Goal: Task Accomplishment & Management: Complete application form

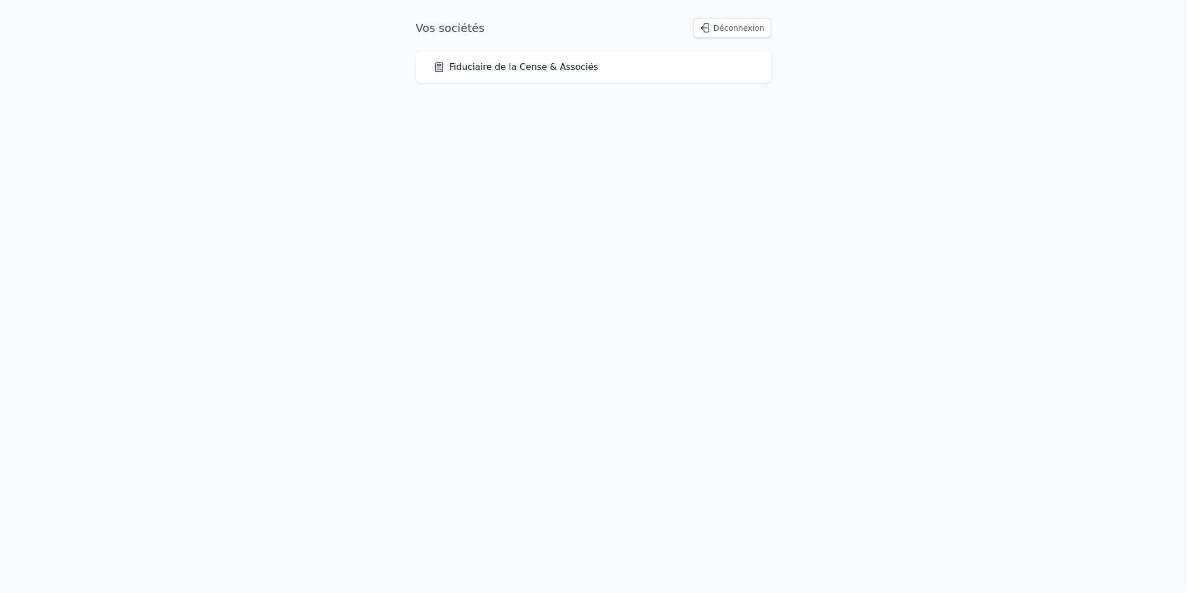
click at [635, 75] on div "Fiduciaire de la Cense & Associés" at bounding box center [594, 66] width 356 height 31
click at [553, 70] on link "Fiduciaire de la Cense & Associés" at bounding box center [516, 66] width 165 height 13
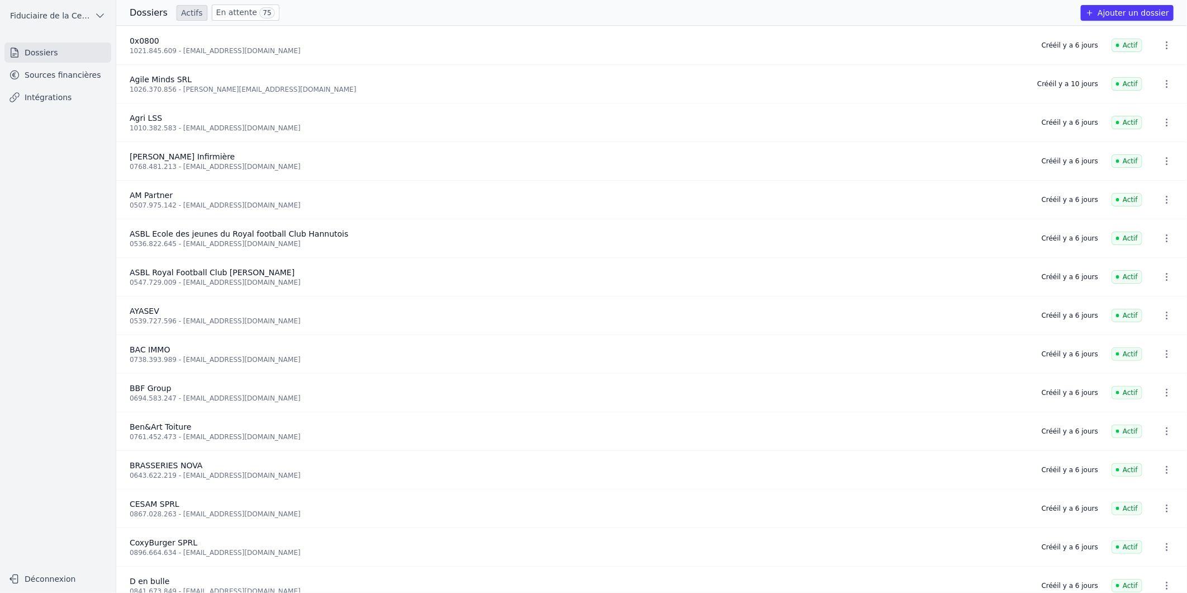
click at [69, 73] on link "Sources financières" at bounding box center [57, 75] width 107 height 20
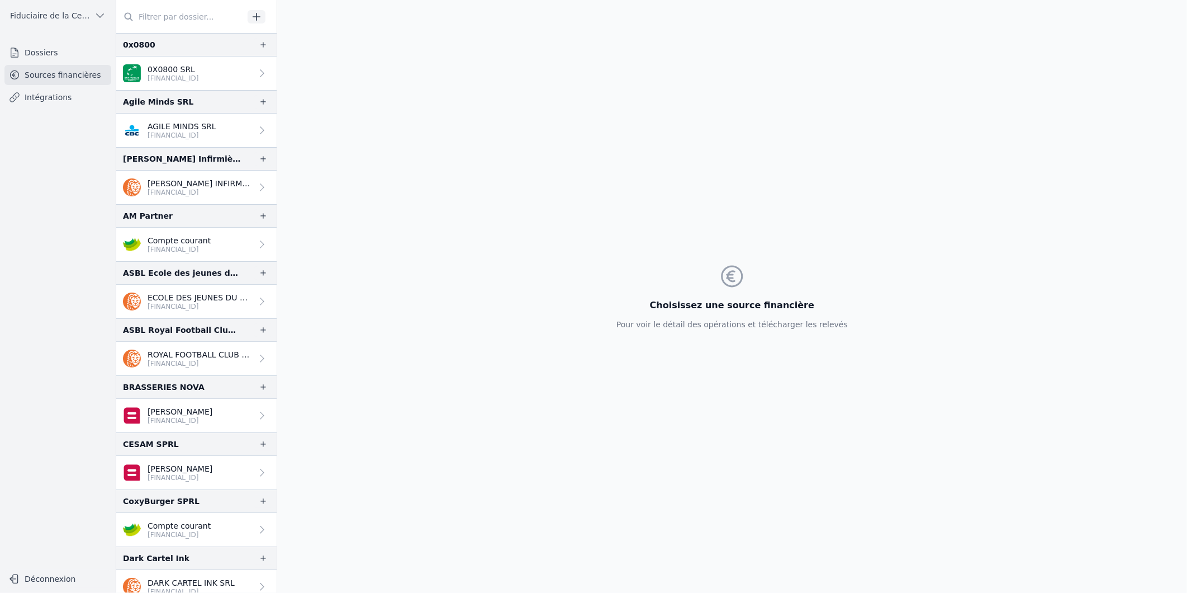
click at [40, 48] on link "Dossiers" at bounding box center [57, 52] width 107 height 20
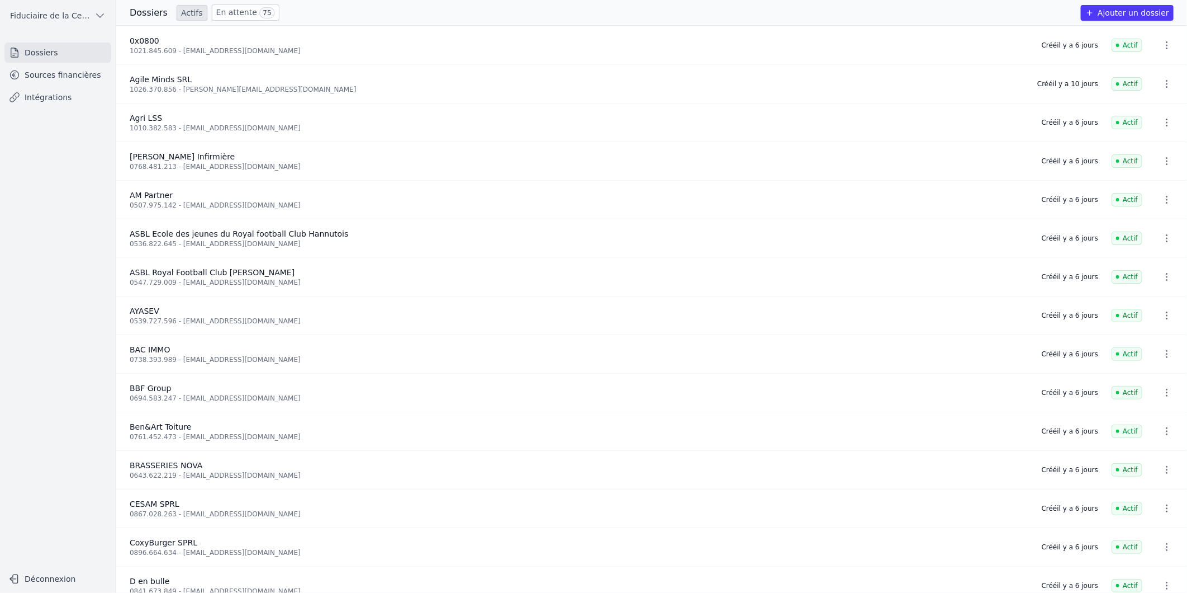
click at [48, 70] on link "Sources financières" at bounding box center [57, 75] width 107 height 20
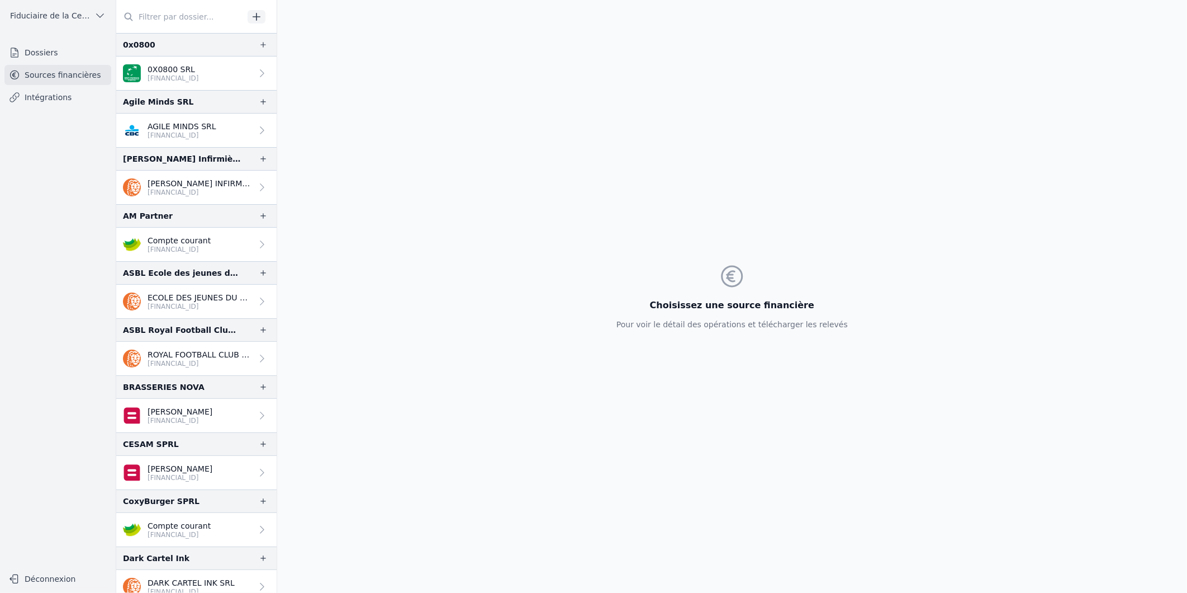
click at [45, 58] on link "Dossiers" at bounding box center [57, 52] width 107 height 20
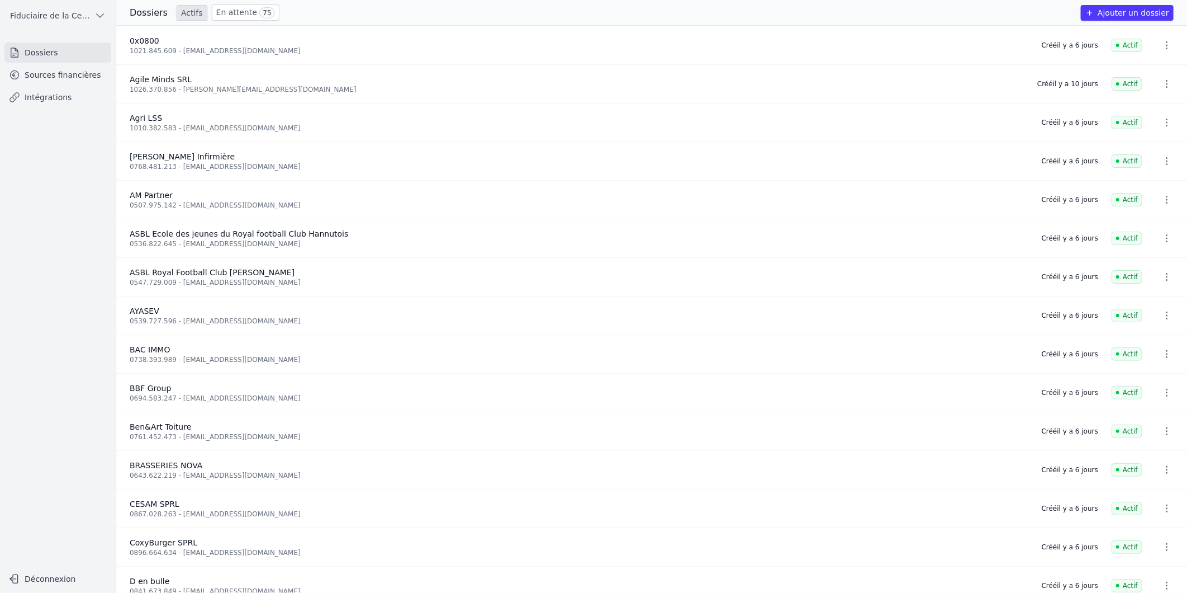
click at [35, 74] on link "Sources financières" at bounding box center [57, 75] width 107 height 20
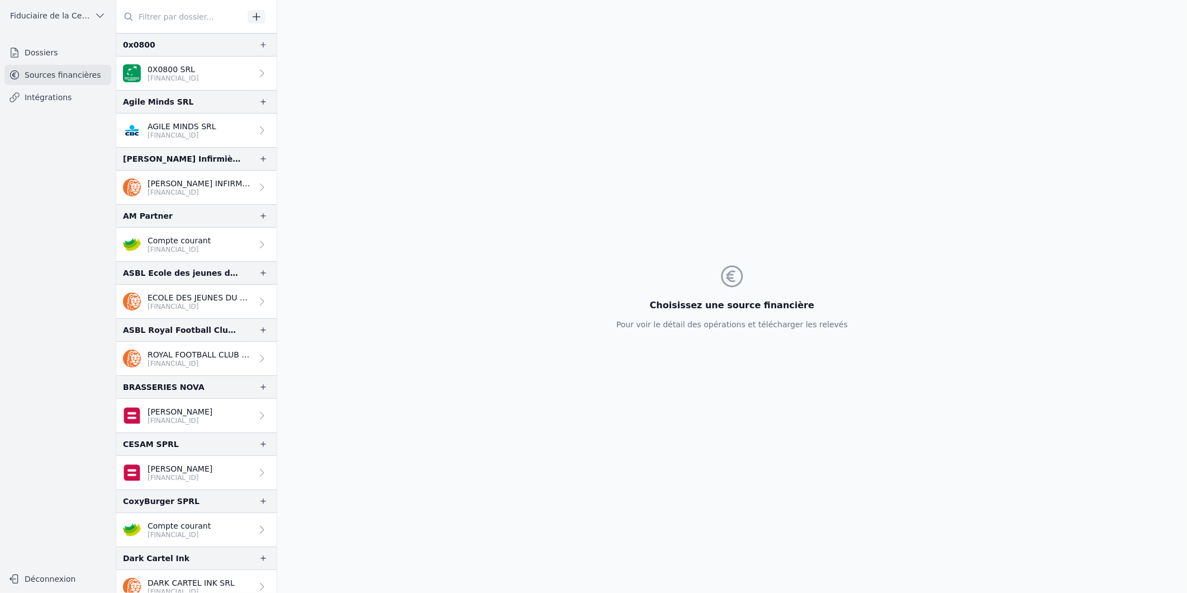
click at [30, 55] on link "Dossiers" at bounding box center [57, 52] width 107 height 20
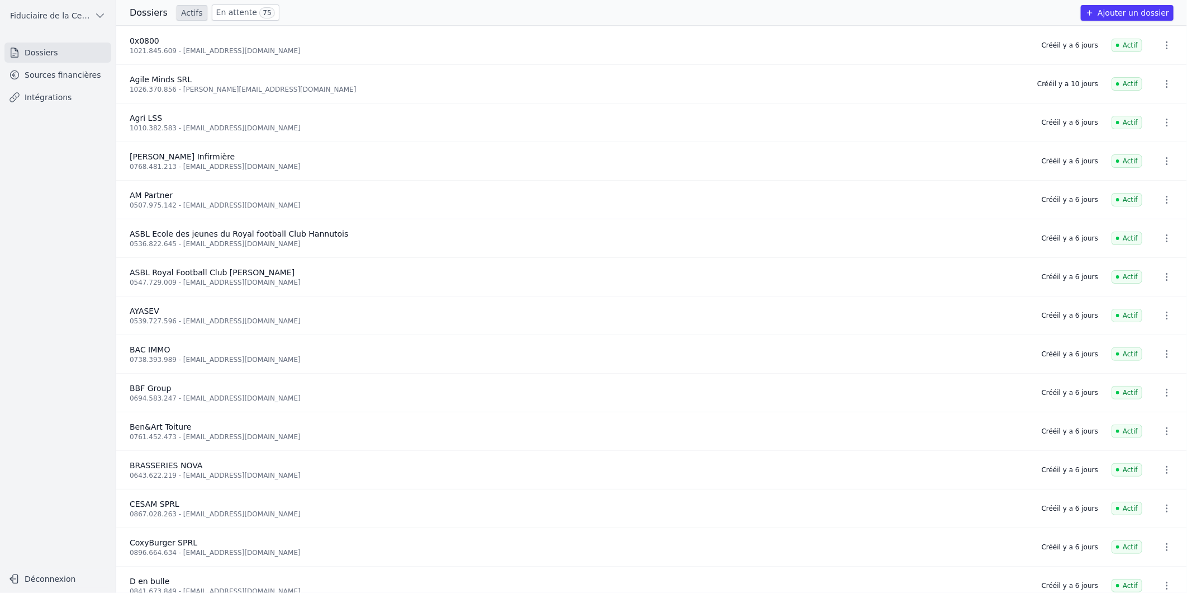
click at [1155, 7] on button "Ajouter un dossier" at bounding box center [1127, 13] width 93 height 16
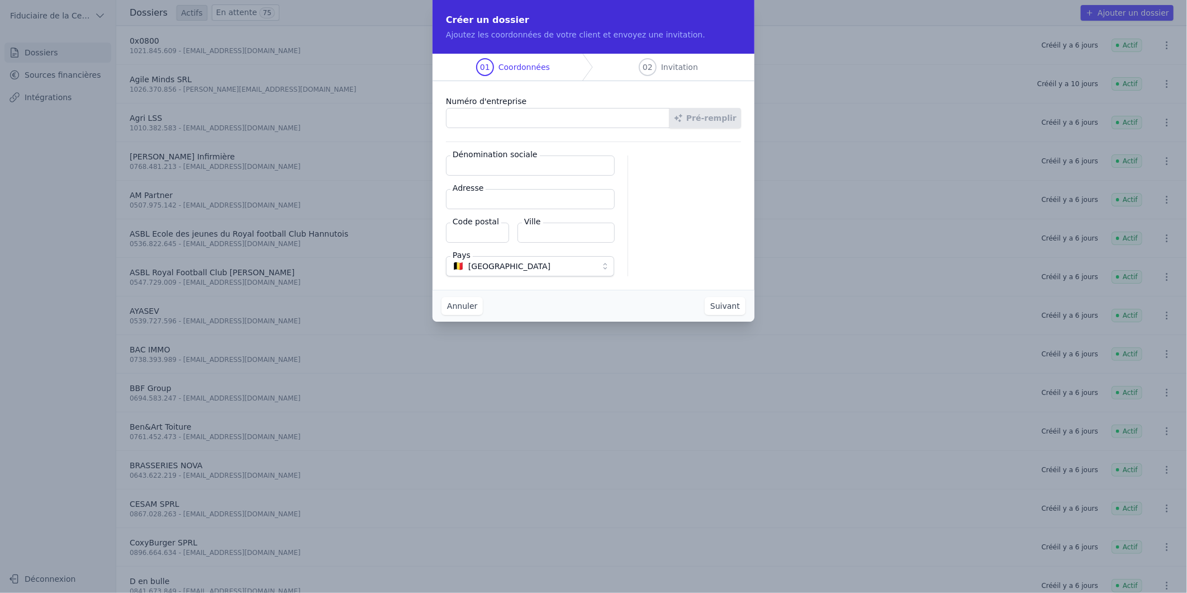
click at [510, 116] on input "Numéro d'entreprise" at bounding box center [558, 118] width 224 height 20
paste input "1019.716.656"
type input "1019.716.656"
click at [719, 119] on button "Pré-remplir" at bounding box center [706, 118] width 72 height 20
type input "Caro’s Cook Line SRL"
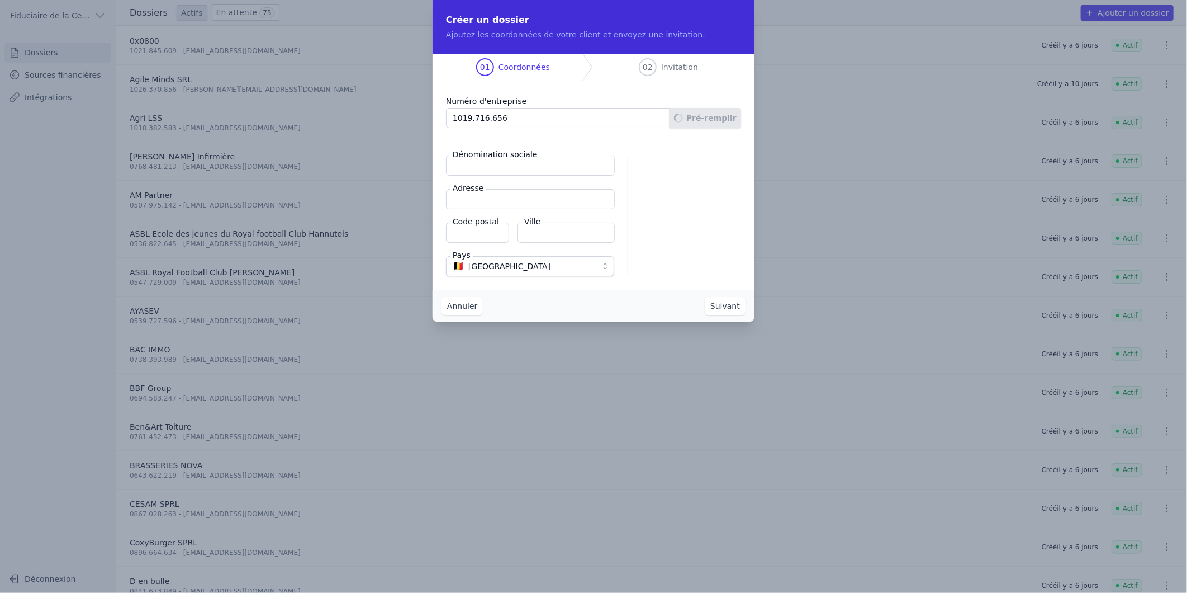
type input "Rue de Nivelles GD HT 4"
type input "4280"
type input "Hannut"
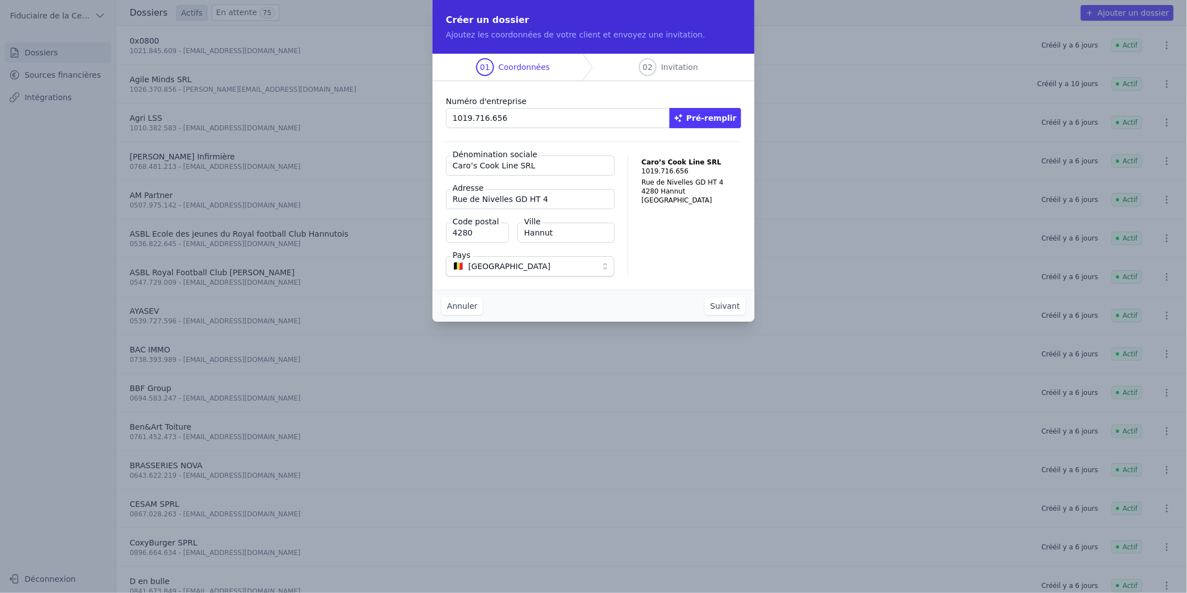
click at [717, 302] on button "Suivant" at bounding box center [725, 306] width 41 height 18
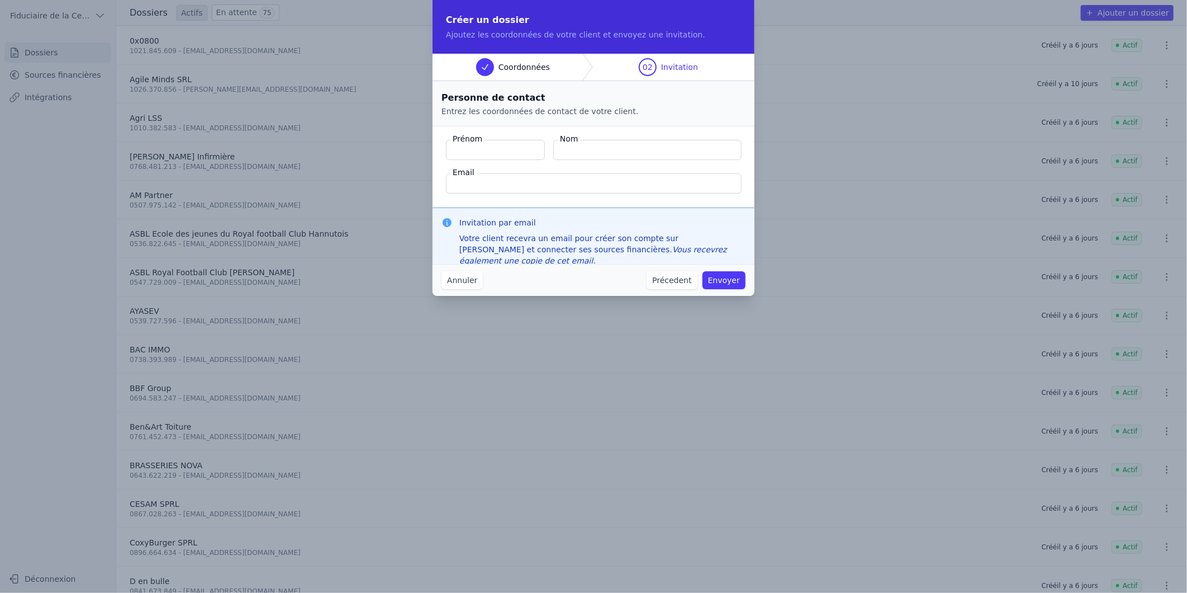
click at [482, 147] on input "Prénom" at bounding box center [495, 150] width 99 height 20
type input "[PERSON_NAME]"
type input "Cornez"
click at [499, 186] on input "Email" at bounding box center [594, 183] width 296 height 20
paste input "[EMAIL_ADDRESS][DOMAIN_NAME]"
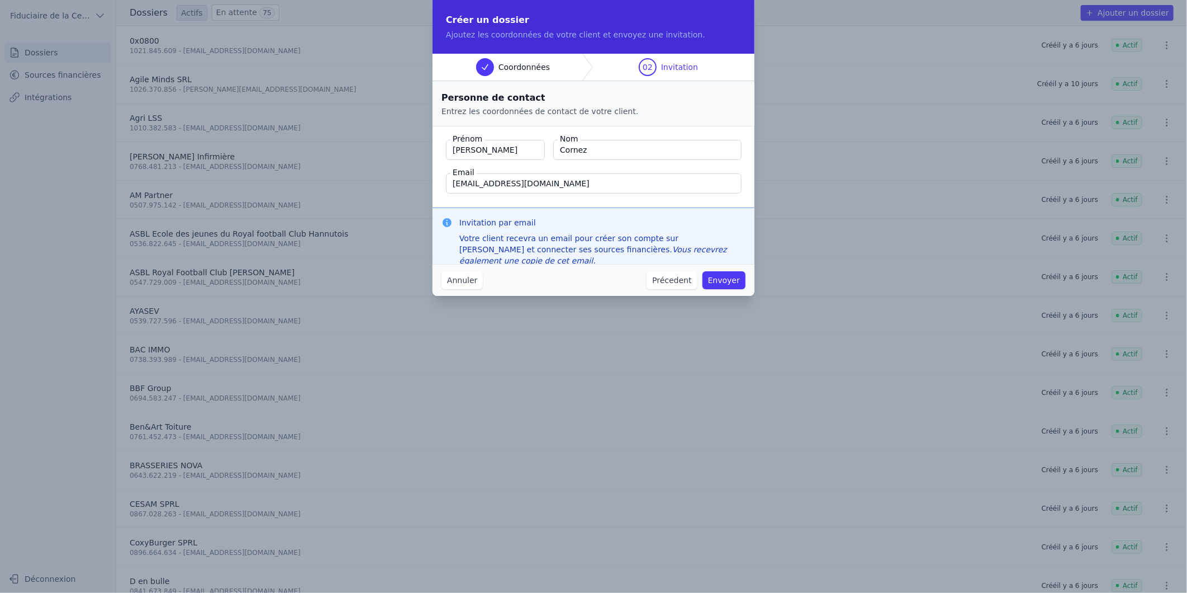
type input "[EMAIL_ADDRESS][DOMAIN_NAME]"
click at [738, 280] on button "Envoyer" at bounding box center [724, 280] width 43 height 18
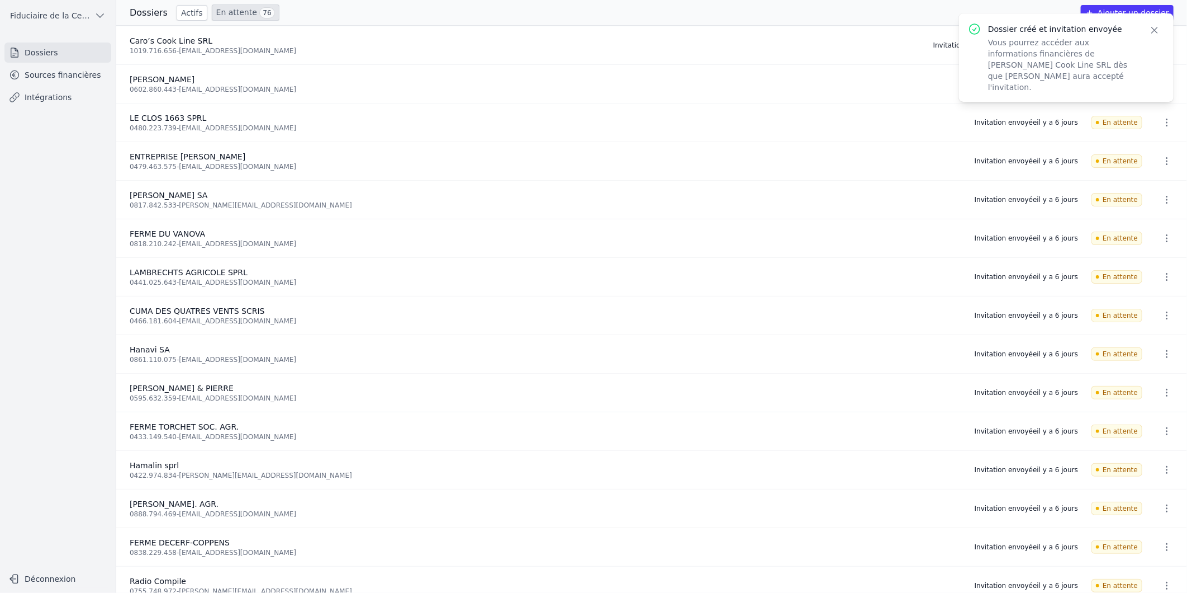
click at [181, 47] on div "1019.716.656 - [EMAIL_ADDRESS][DOMAIN_NAME]" at bounding box center [525, 50] width 790 height 9
drag, startPoint x: 181, startPoint y: 47, endPoint x: 88, endPoint y: 71, distance: 96.4
click at [88, 71] on link "Sources financières" at bounding box center [57, 75] width 107 height 20
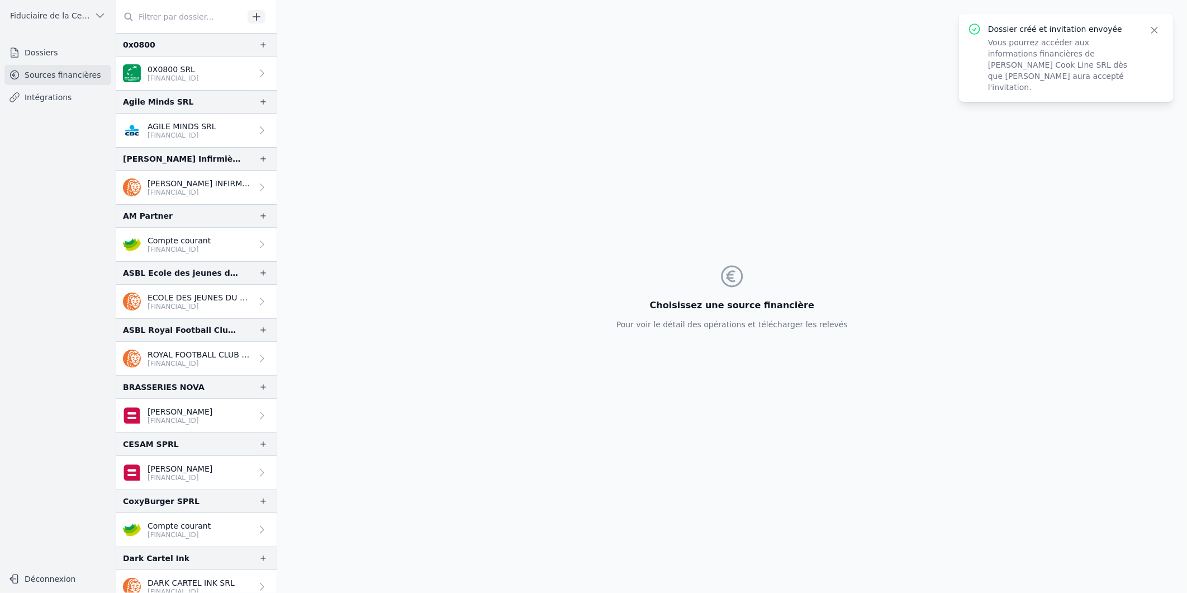
click at [51, 53] on link "Dossiers" at bounding box center [57, 52] width 107 height 20
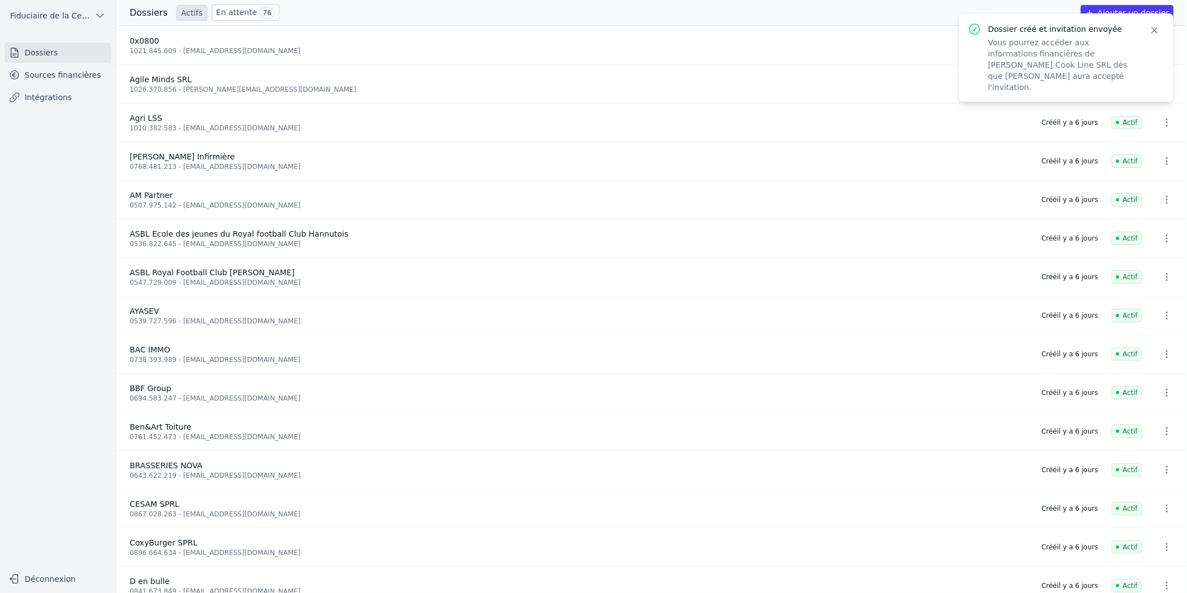
click at [1159, 26] on icon "button" at bounding box center [1154, 30] width 11 height 11
